Goal: Check status: Check status

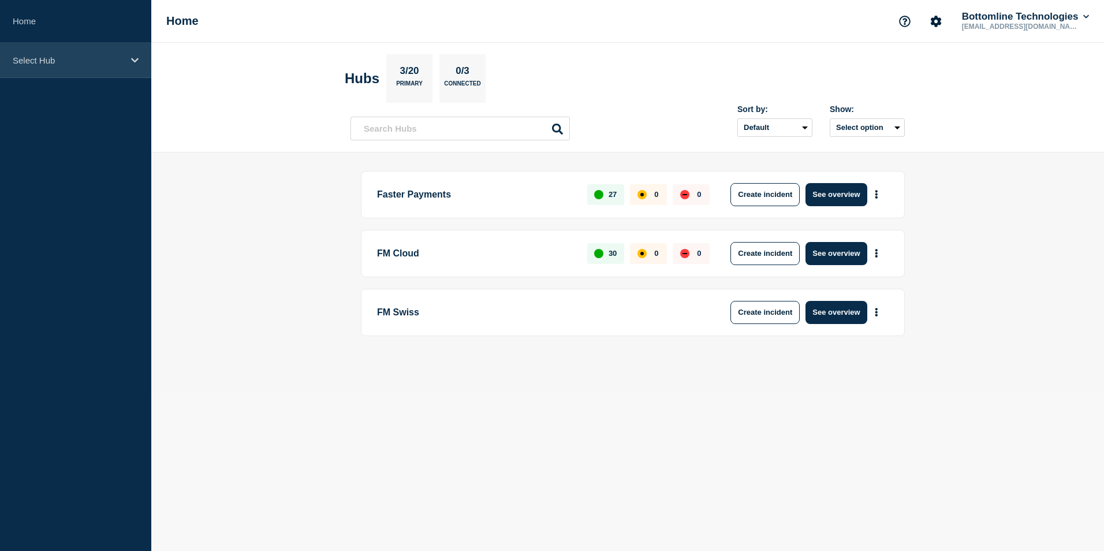
click at [43, 44] on div "Select Hub" at bounding box center [75, 60] width 151 height 35
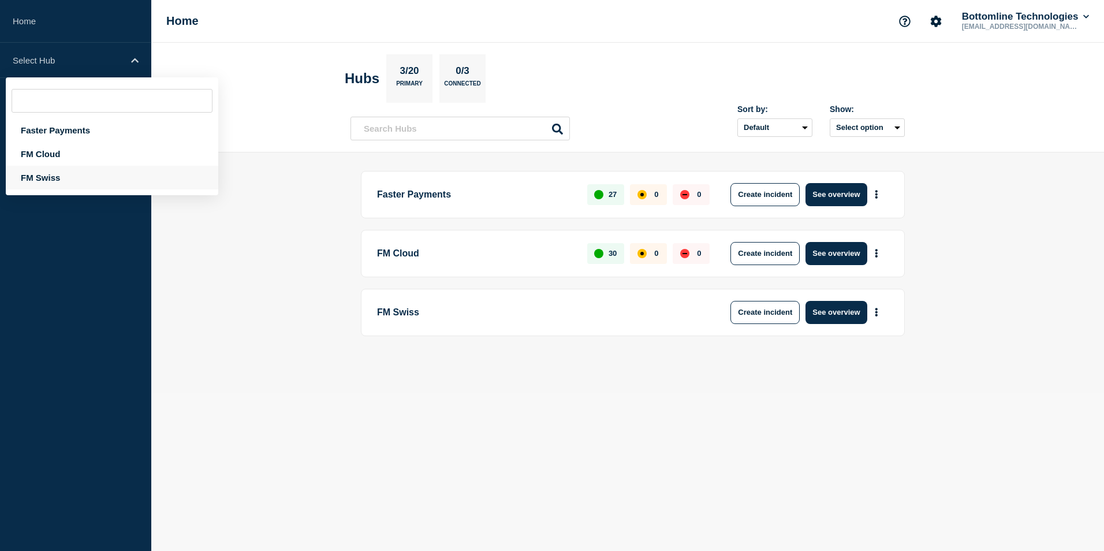
click at [62, 176] on div "FM Swiss" at bounding box center [112, 178] width 212 height 24
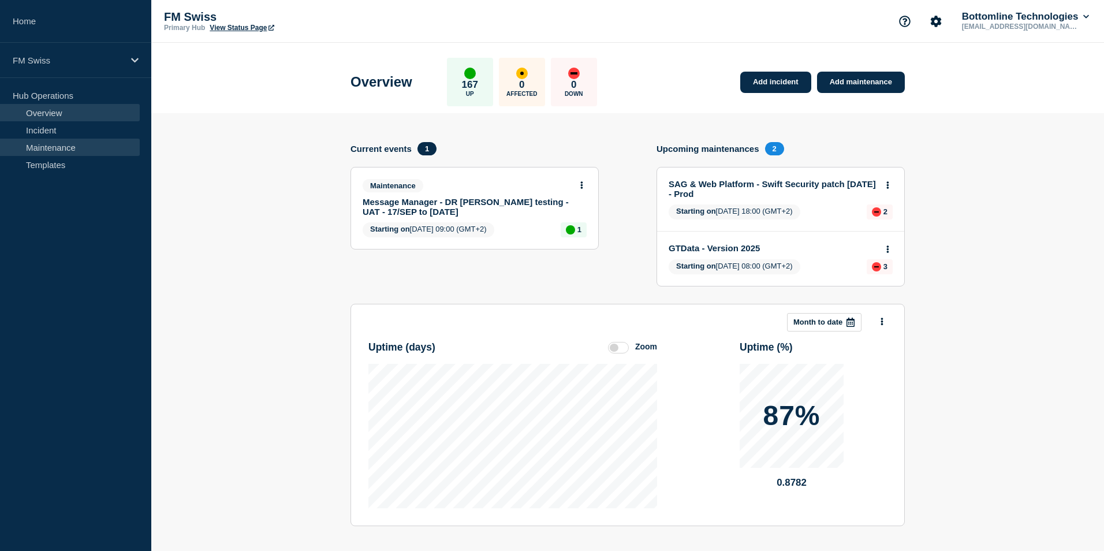
click at [67, 141] on link "Maintenance" at bounding box center [70, 147] width 140 height 17
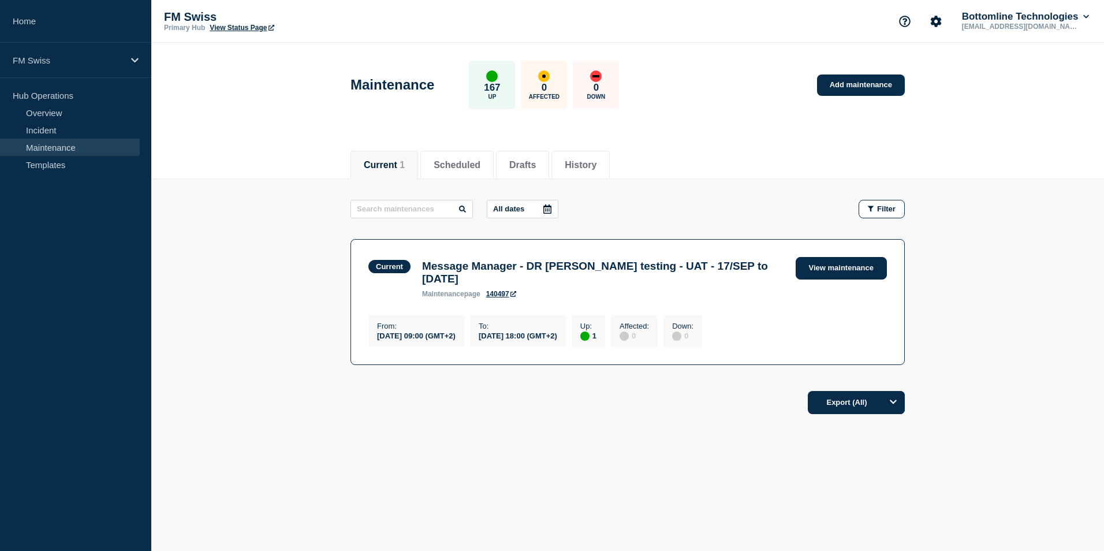
click at [829, 267] on link "View maintenance" at bounding box center [841, 268] width 91 height 23
